Goal: Information Seeking & Learning: Understand process/instructions

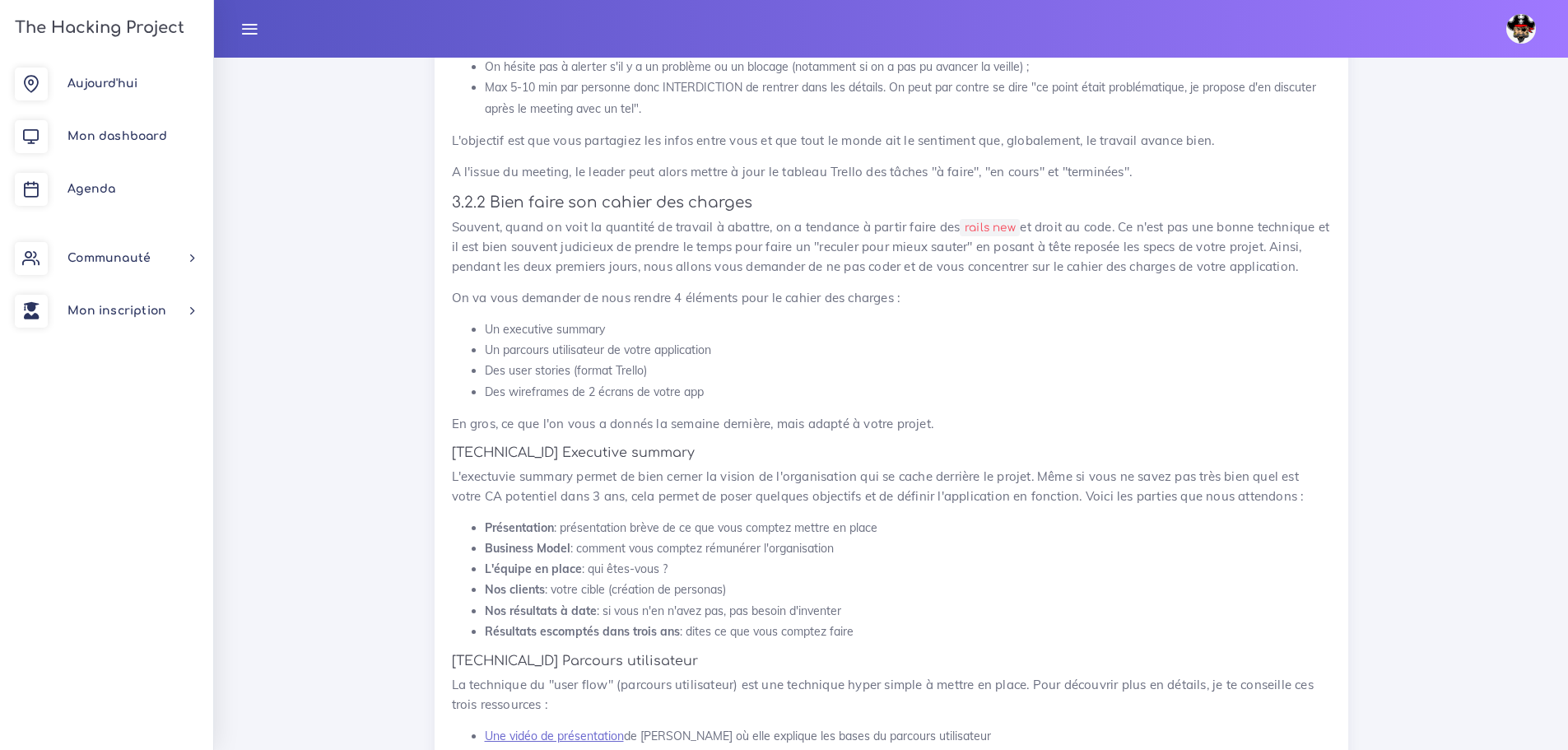
scroll to position [1683, 0]
drag, startPoint x: 602, startPoint y: 352, endPoint x: 453, endPoint y: 363, distance: 149.4
click at [453, 363] on ul "Un executive summary Un parcours utilisateur de votre application Des user stor…" at bounding box center [891, 365] width 880 height 83
click at [697, 365] on li "Des user stories (format Trello)" at bounding box center [908, 375] width 846 height 20
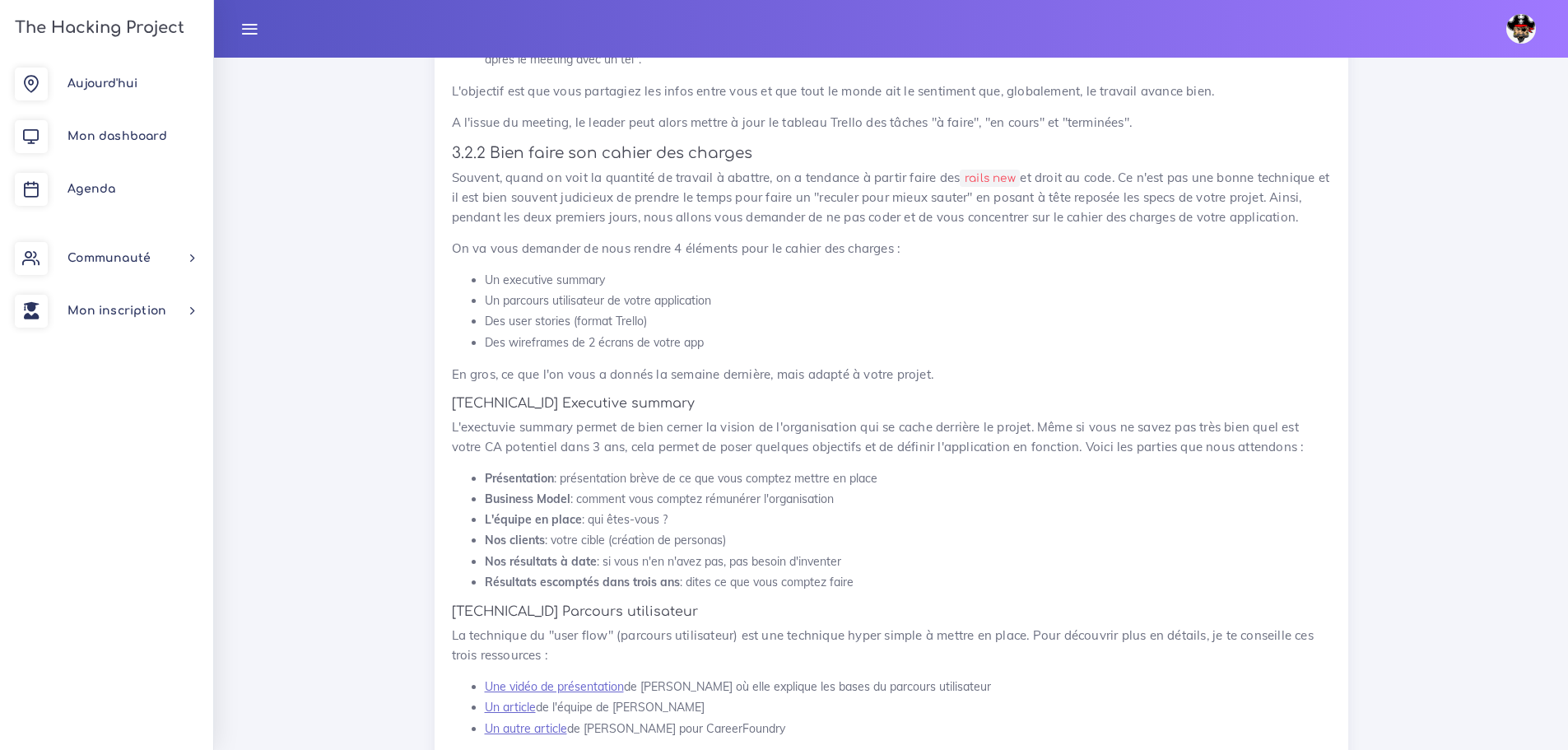
scroll to position [1766, 0]
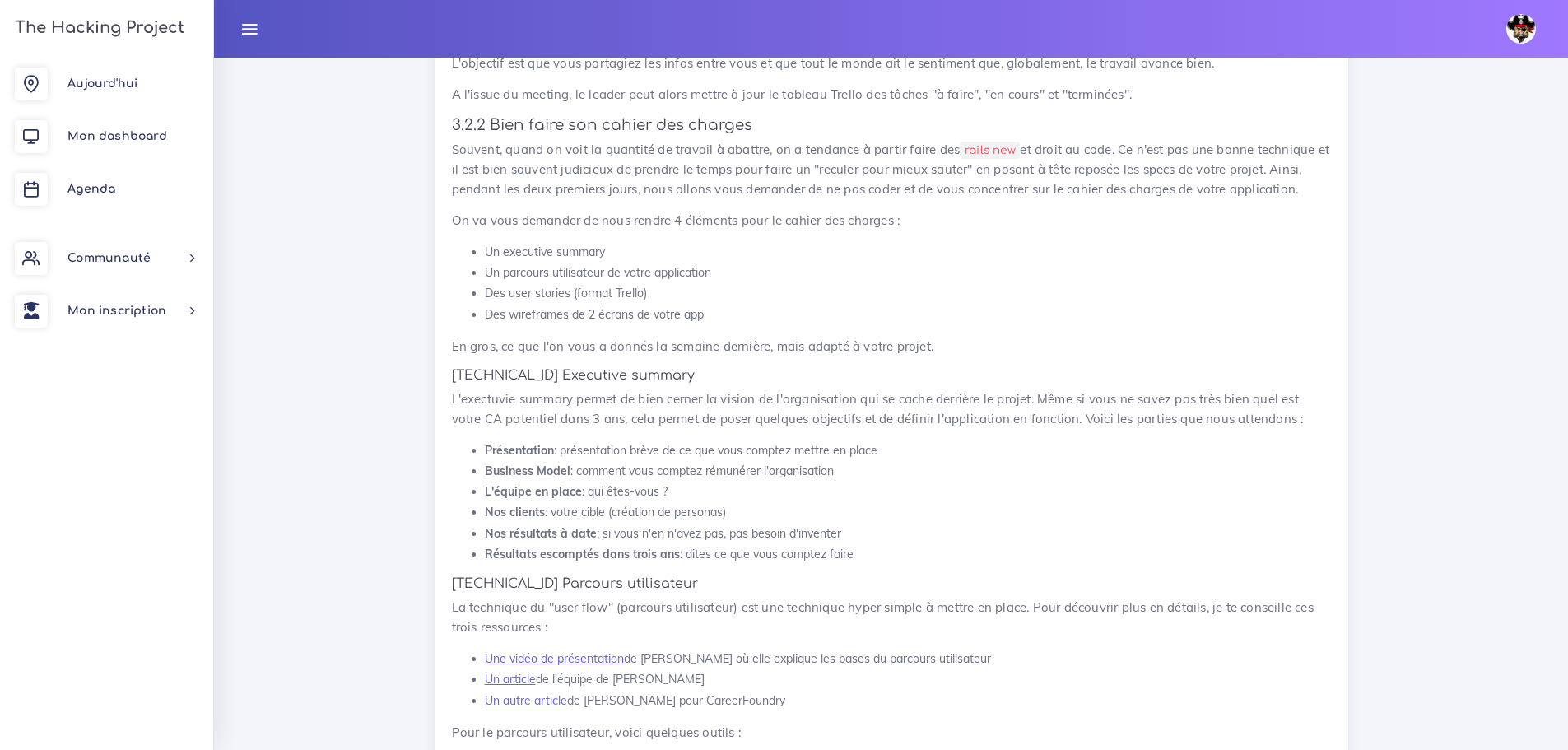
drag, startPoint x: 648, startPoint y: 274, endPoint x: 482, endPoint y: 278, distance: 166.0
click at [482, 278] on ul "Un executive summary Un parcours utilisateur de votre application Des user stor…" at bounding box center [891, 283] width 880 height 83
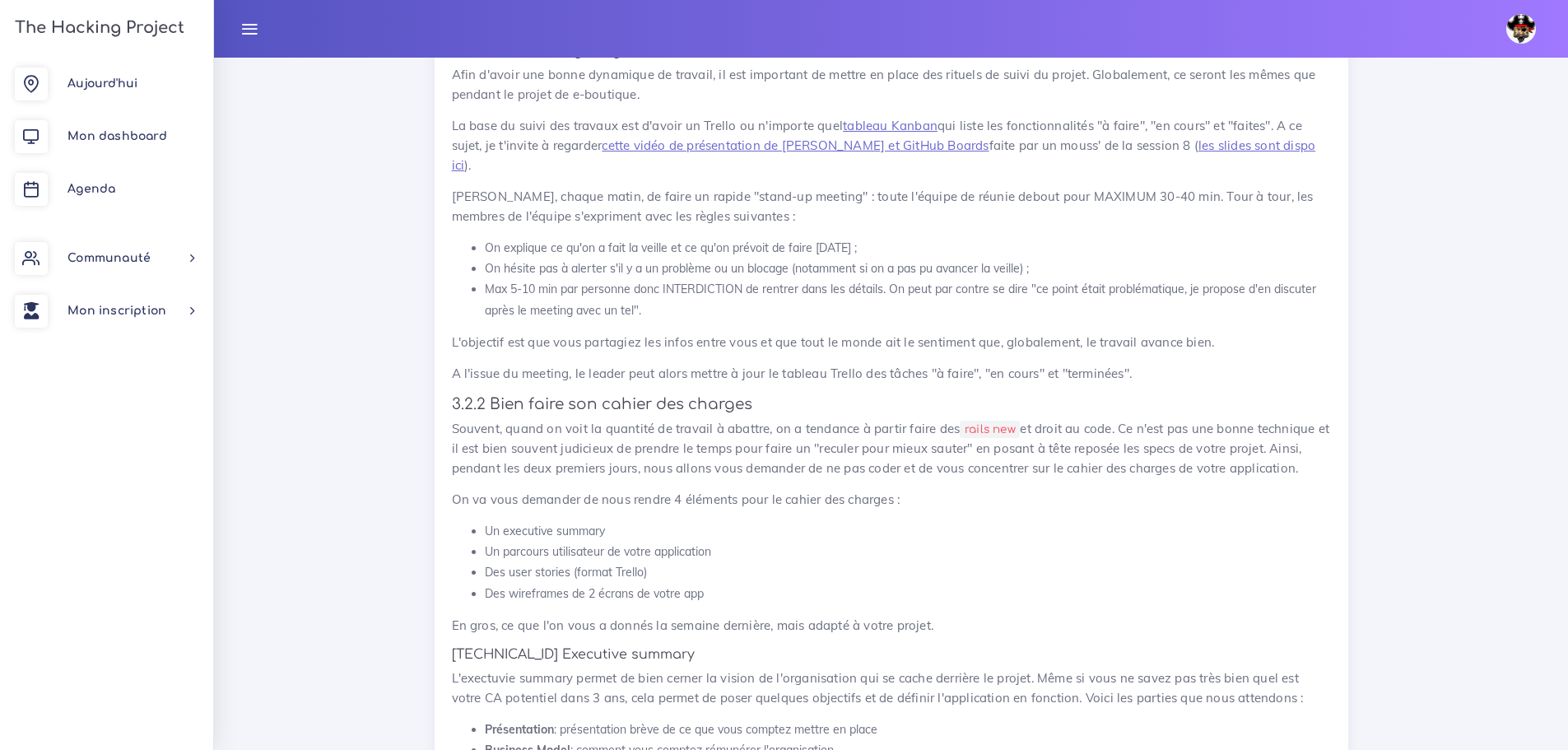
scroll to position [1602, 0]
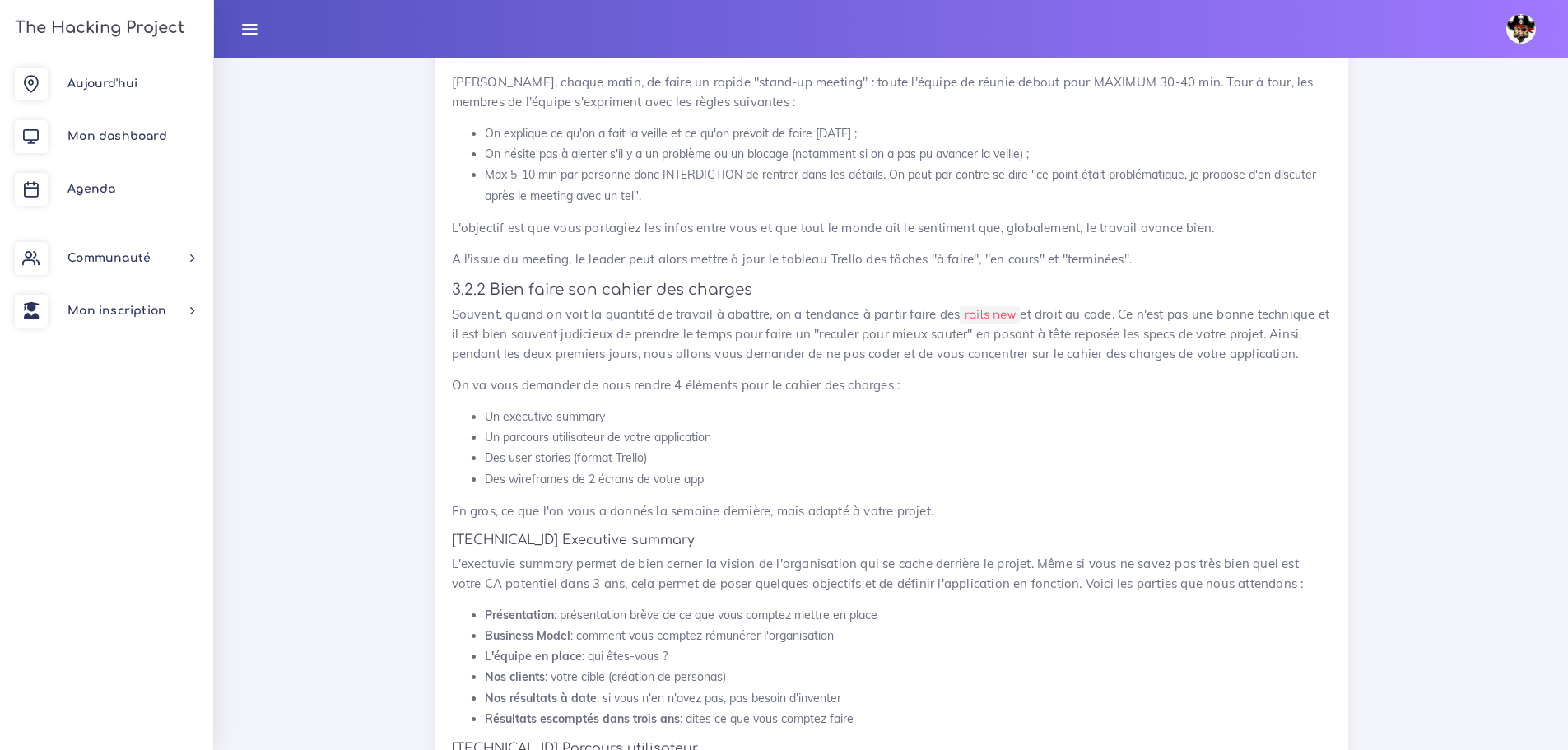
drag, startPoint x: 475, startPoint y: 380, endPoint x: 625, endPoint y: 400, distance: 151.3
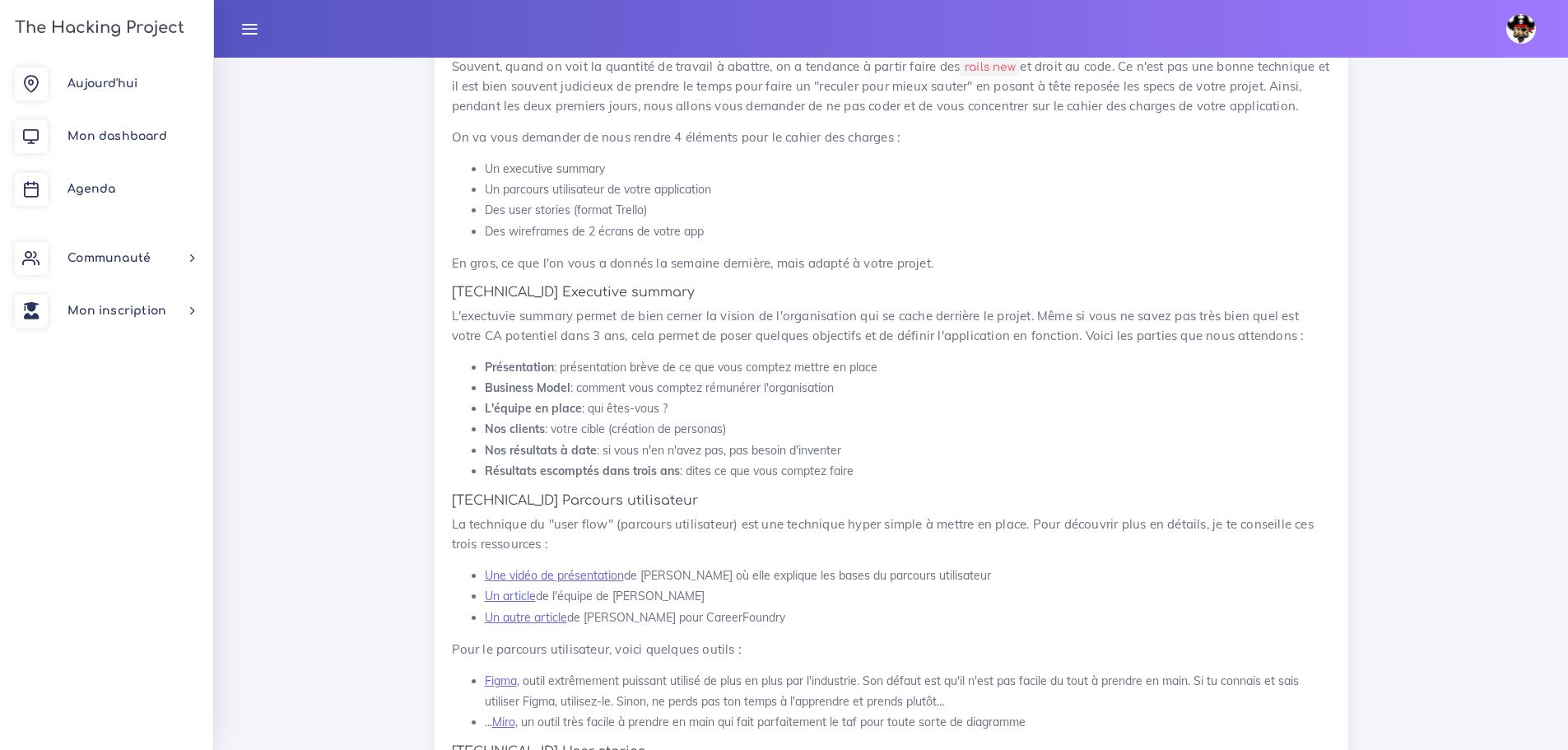
scroll to position [1848, 0]
drag, startPoint x: 718, startPoint y: 166, endPoint x: 479, endPoint y: 166, distance: 239.0
click at [479, 166] on ul "Un executive summary Un parcours utilisateur de votre application Des user stor…" at bounding box center [891, 201] width 880 height 83
click at [849, 223] on li "Des wireframes de 2 écrans de votre app" at bounding box center [908, 233] width 846 height 20
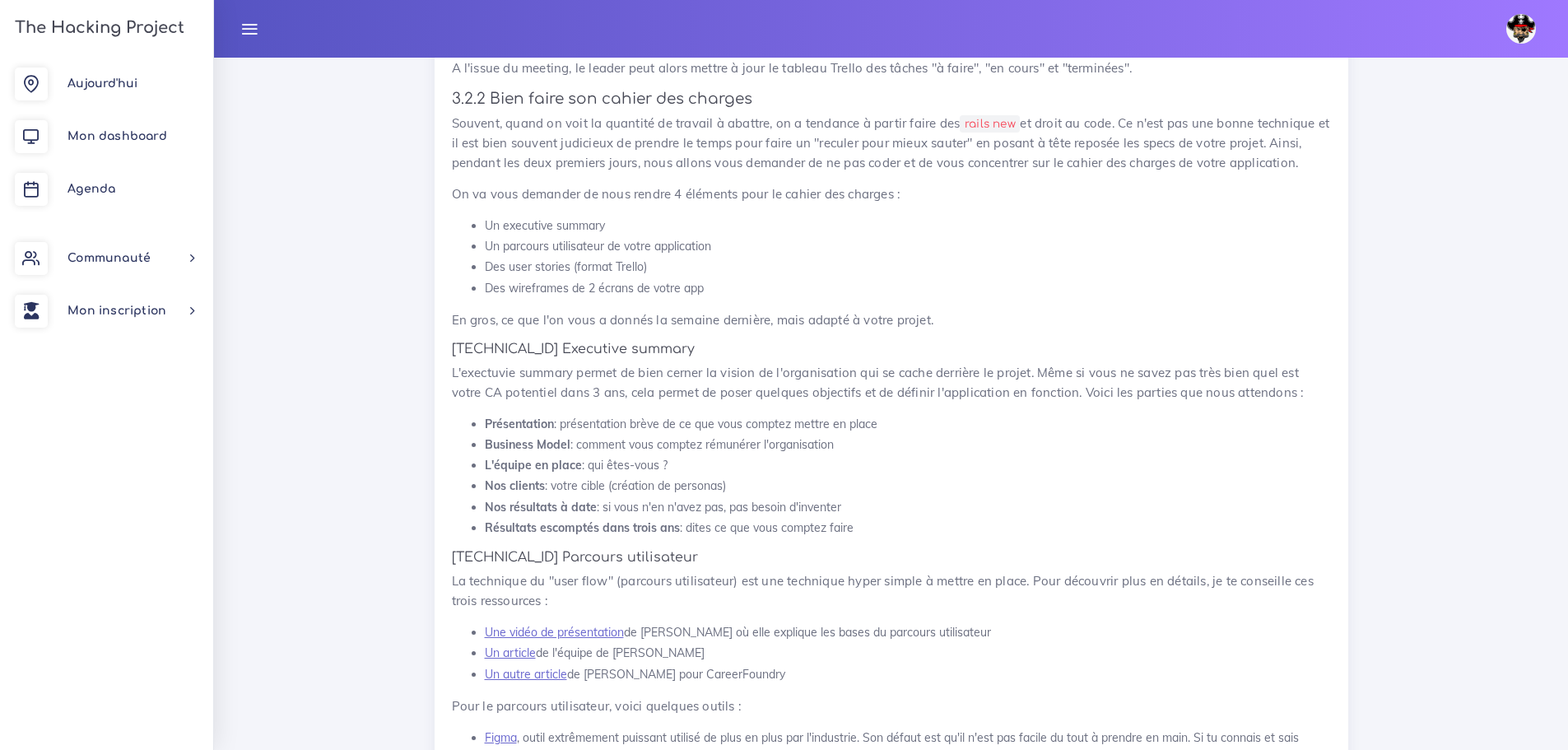
scroll to position [1766, 0]
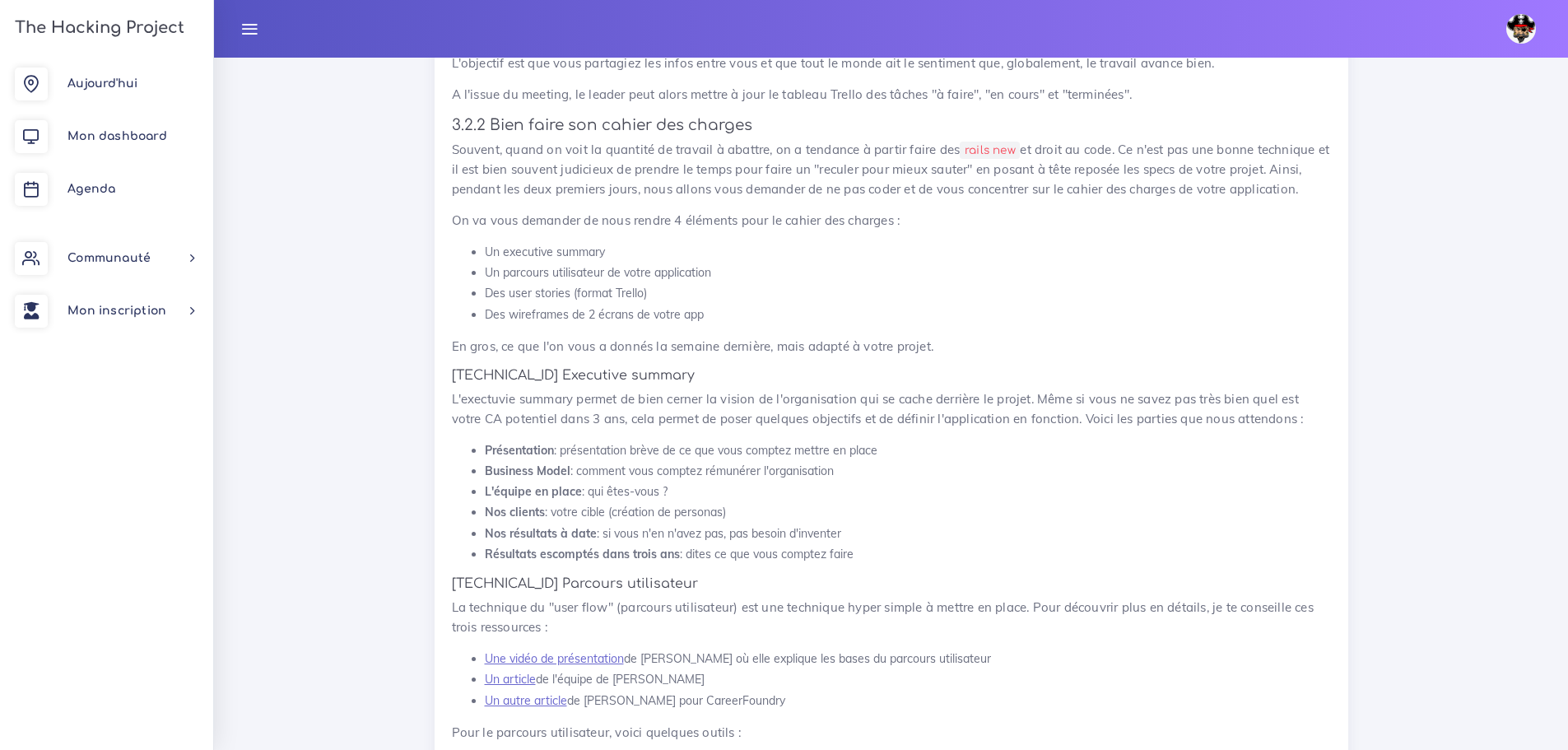
drag, startPoint x: 627, startPoint y: 223, endPoint x: 483, endPoint y: 235, distance: 144.5
click at [483, 242] on ul "Un executive summary Un parcours utilisateur de votre application Des user stor…" at bounding box center [891, 283] width 880 height 83
drag, startPoint x: 1406, startPoint y: 381, endPoint x: 1471, endPoint y: 450, distance: 94.8
